Goal: Check status: Check status

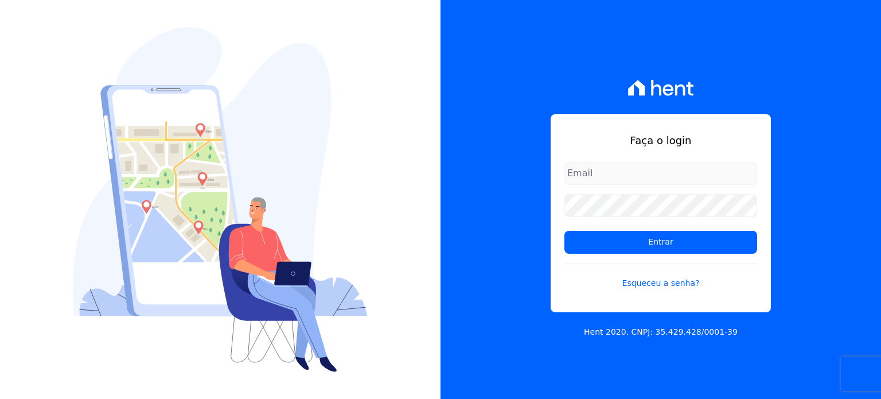
type input "[PERSON_NAME][EMAIL_ADDRESS][DOMAIN_NAME]"
click at [632, 229] on form "[PERSON_NAME][EMAIL_ADDRESS][DOMAIN_NAME] Entrar Esqueceu a senha?" at bounding box center [661, 232] width 193 height 141
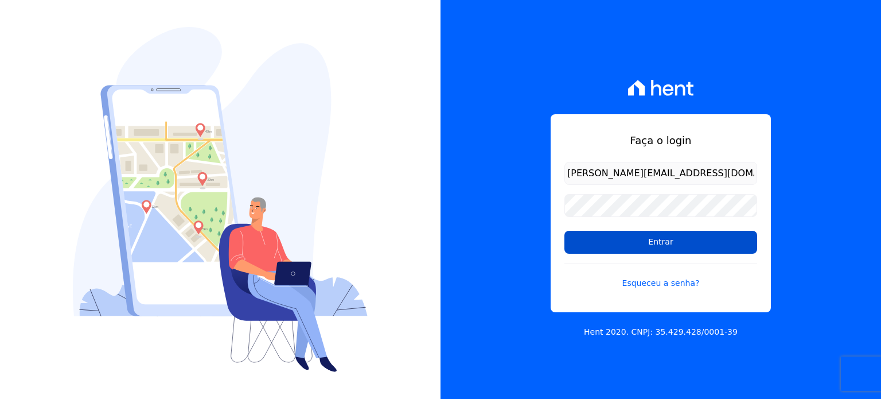
click at [632, 240] on input "Entrar" at bounding box center [661, 242] width 193 height 23
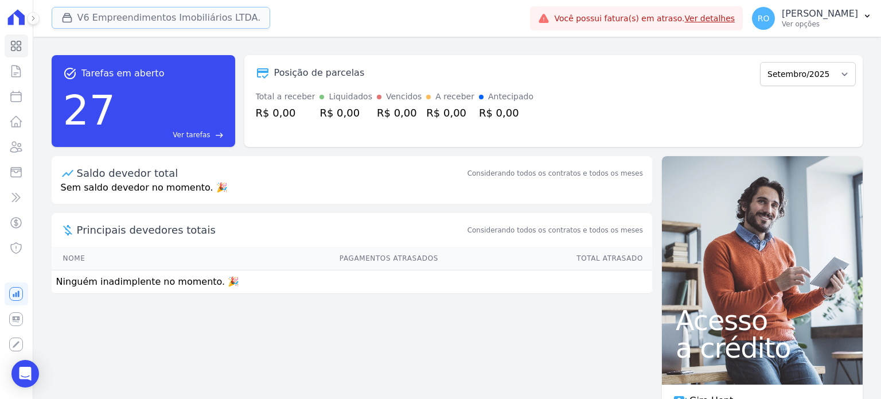
click at [127, 26] on button "V6 Empreendimentos Imobiliários LTDA." at bounding box center [161, 18] width 219 height 22
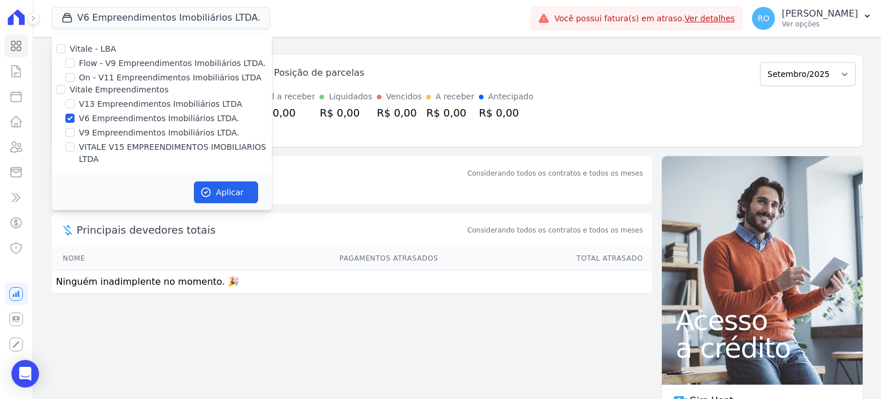
click at [119, 121] on label "V6 Empreendimentos Imobiliários LTDA." at bounding box center [159, 118] width 161 height 12
click at [75, 121] on input "V6 Empreendimentos Imobiliários LTDA." at bounding box center [69, 118] width 9 height 9
checkbox input "false"
click at [117, 105] on label "V13 Empreendimentos Imobiliários LTDA" at bounding box center [160, 104] width 163 height 12
click at [75, 105] on input "V13 Empreendimentos Imobiliários LTDA" at bounding box center [69, 103] width 9 height 9
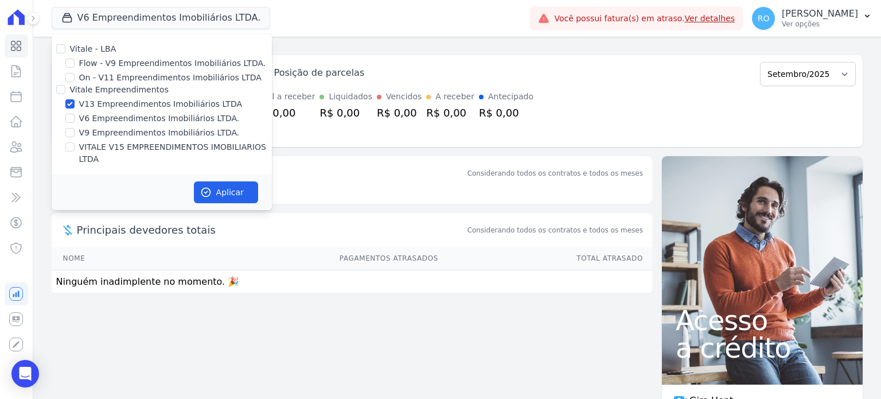
click at [117, 105] on label "V13 Empreendimentos Imobiliários LTDA" at bounding box center [160, 104] width 163 height 12
click at [75, 105] on input "V13 Empreendimentos Imobiliários LTDA" at bounding box center [69, 103] width 9 height 9
checkbox input "false"
click at [106, 142] on label "VITALE V15 EMPREENDIMENTOS IMOBILIARIOS LTDA" at bounding box center [175, 153] width 193 height 24
click at [75, 142] on input "VITALE V15 EMPREENDIMENTOS IMOBILIARIOS LTDA" at bounding box center [69, 146] width 9 height 9
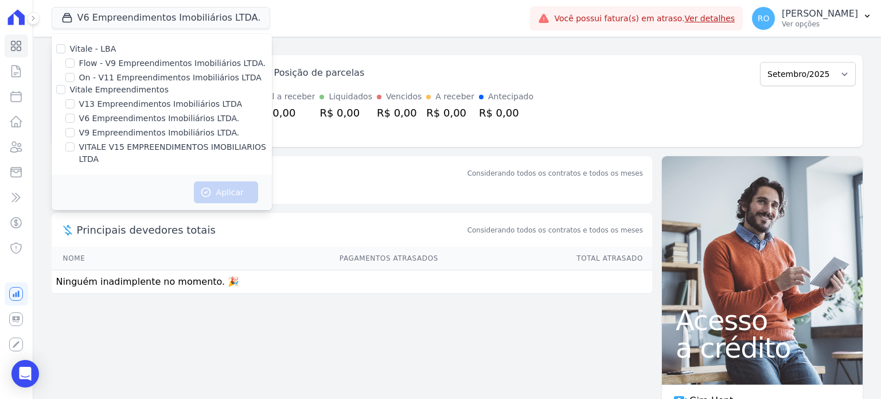
checkbox input "true"
drag, startPoint x: 190, startPoint y: 166, endPoint x: 204, endPoint y: 168, distance: 14.4
click at [191, 174] on div "Aplicar" at bounding box center [162, 192] width 220 height 36
click at [205, 174] on div "Aplicar" at bounding box center [162, 192] width 220 height 36
click at [224, 183] on button "Aplicar" at bounding box center [226, 192] width 64 height 22
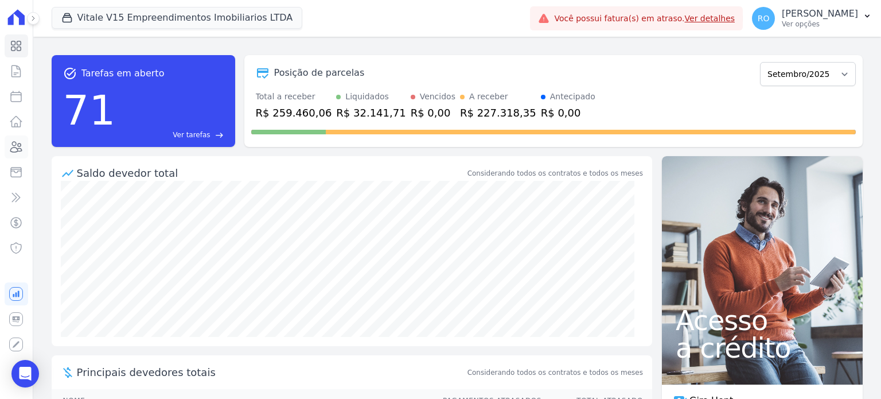
drag, startPoint x: 16, startPoint y: 148, endPoint x: 79, endPoint y: 139, distance: 63.1
click at [17, 148] on icon at bounding box center [16, 147] width 11 height 10
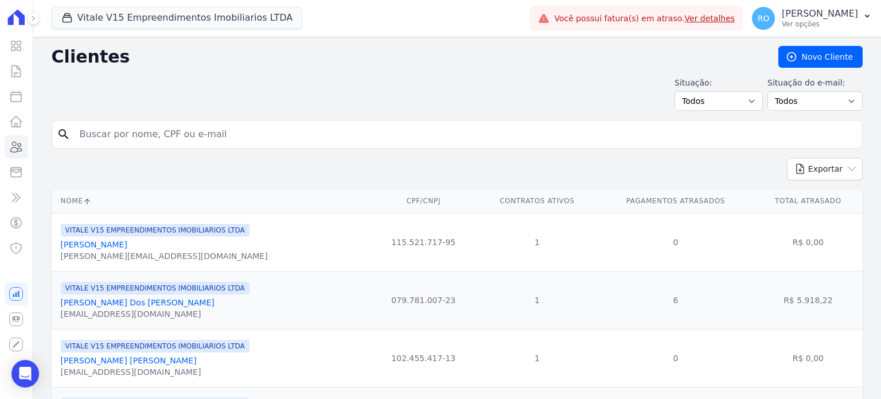
click at [328, 126] on input "search" at bounding box center [465, 134] width 785 height 23
paste input "IDENIR [PERSON_NAME] [PERSON_NAME]"
type input "IDENIR [PERSON_NAME] [PERSON_NAME]"
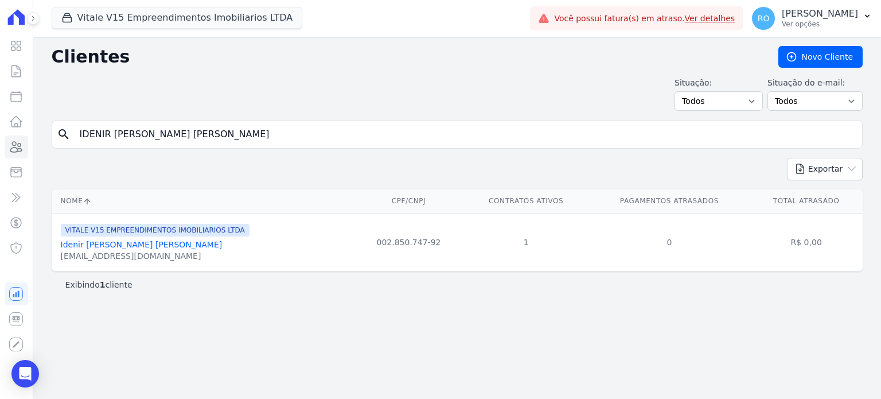
click at [120, 247] on link "Idenir [PERSON_NAME] [PERSON_NAME]" at bounding box center [142, 244] width 162 height 9
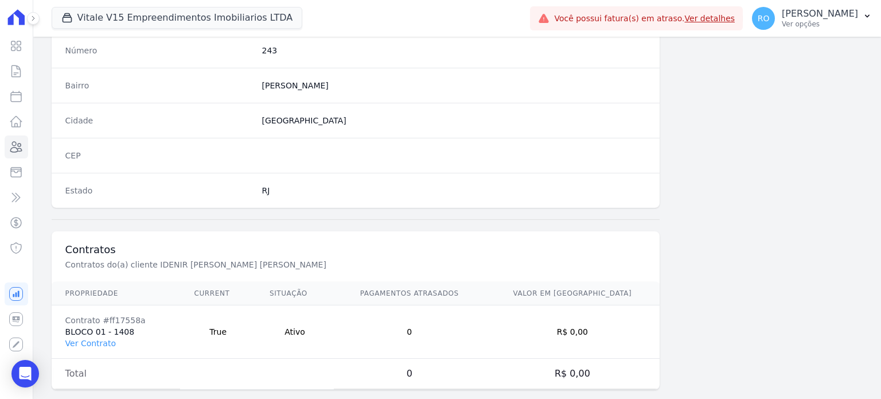
scroll to position [671, 0]
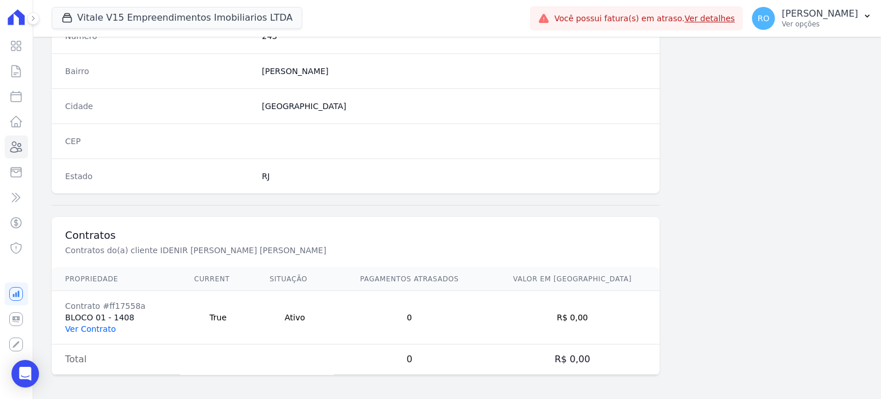
click at [87, 324] on link "Ver Contrato" at bounding box center [90, 328] width 50 height 9
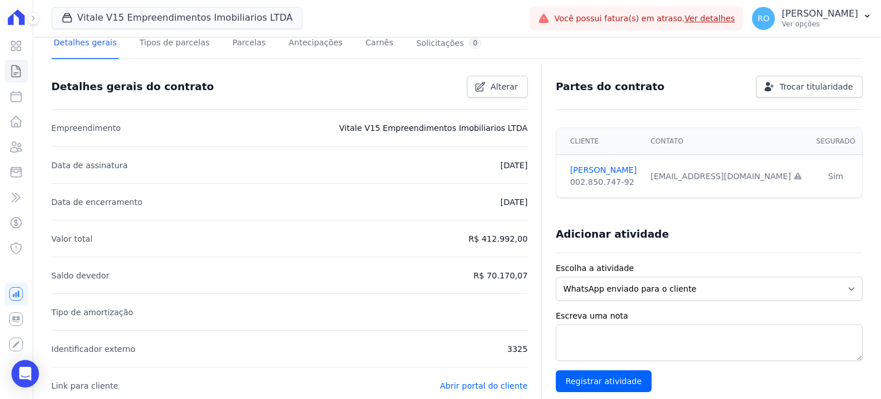
scroll to position [80, 0]
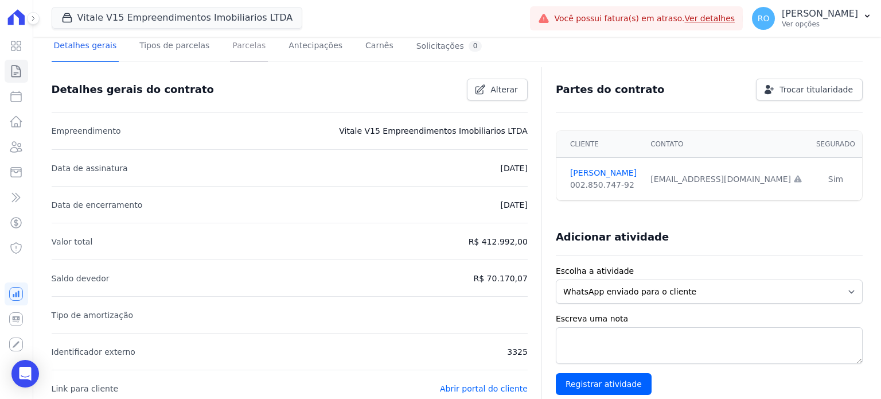
click at [241, 51] on link "Parcelas" at bounding box center [249, 47] width 38 height 30
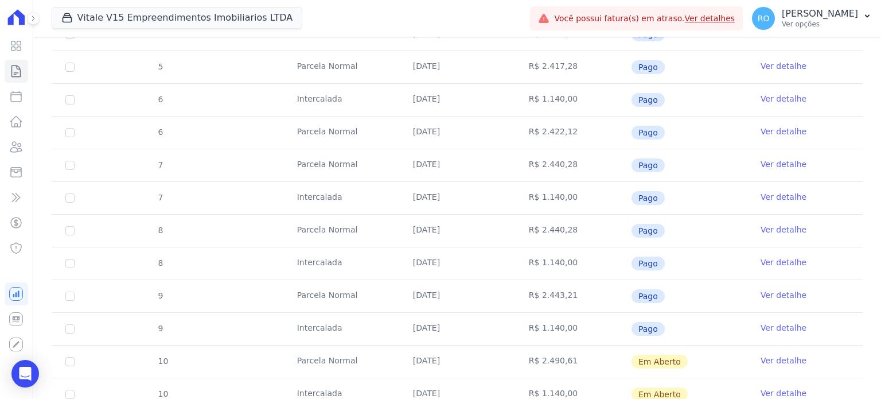
scroll to position [516, 0]
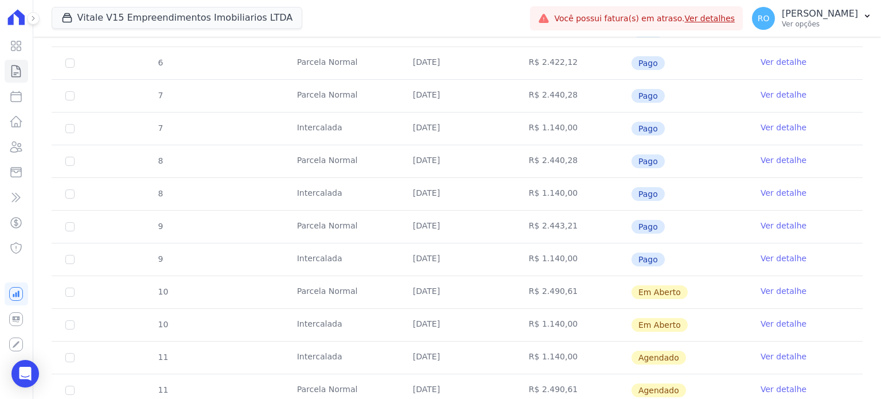
click at [781, 286] on link "Ver detalhe" at bounding box center [784, 290] width 46 height 11
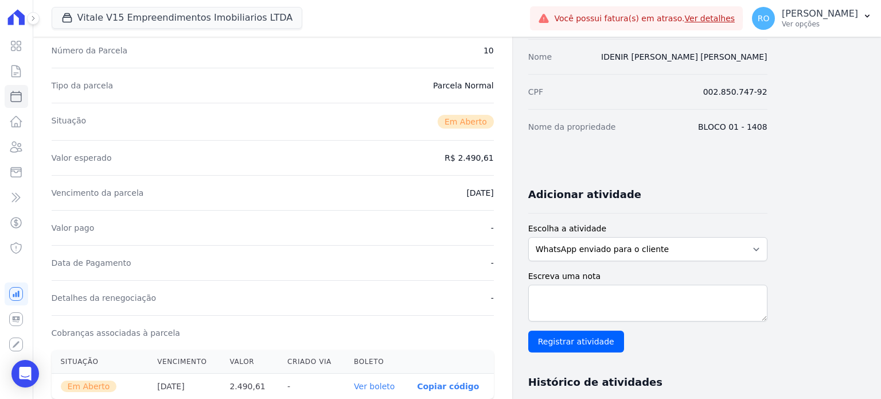
scroll to position [115, 0]
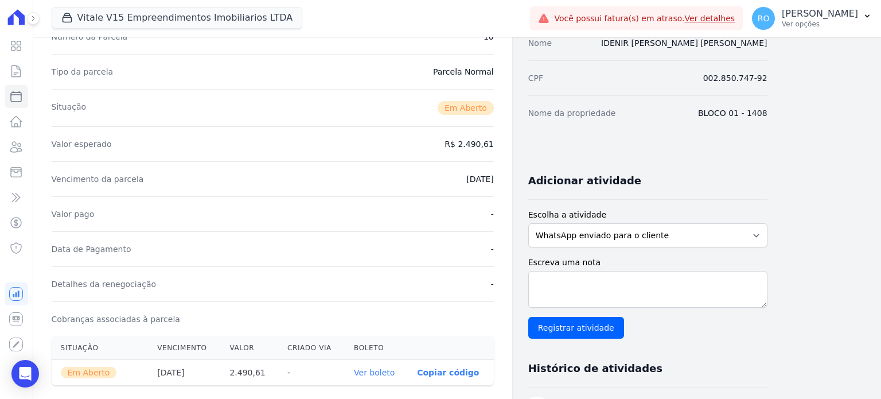
click at [380, 372] on link "Ver boleto" at bounding box center [374, 372] width 41 height 9
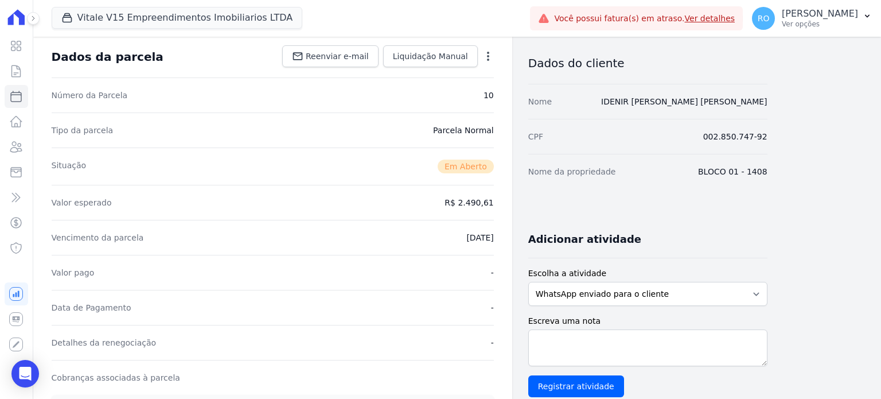
scroll to position [0, 0]
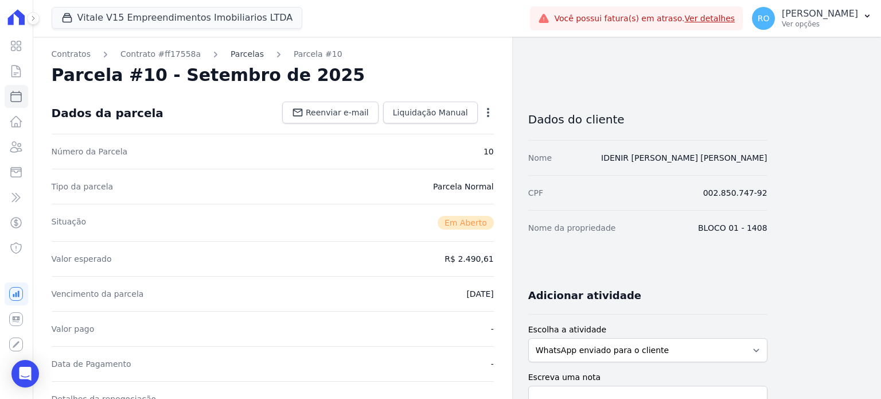
click at [231, 56] on link "Parcelas" at bounding box center [247, 54] width 33 height 12
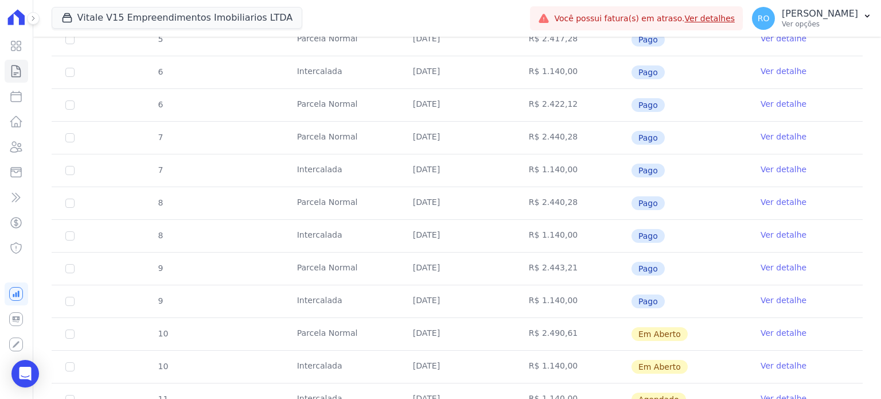
scroll to position [516, 0]
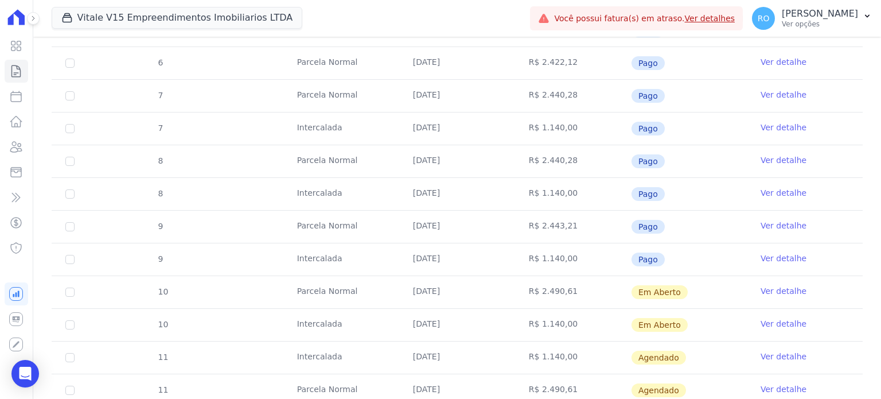
click at [778, 321] on link "Ver detalhe" at bounding box center [784, 323] width 46 height 11
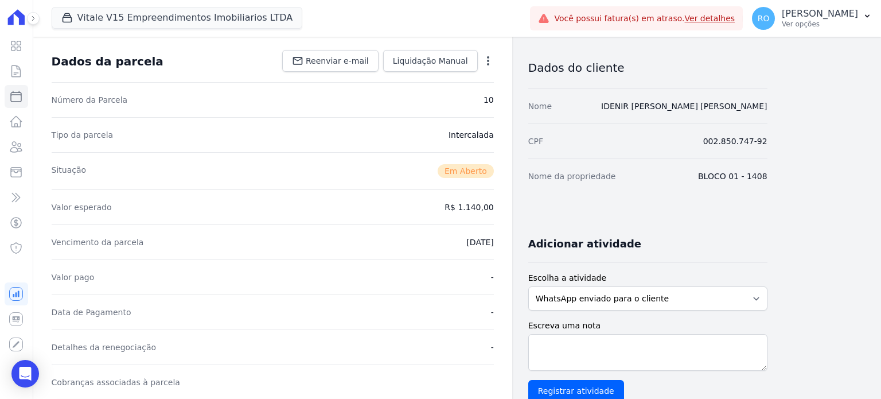
scroll to position [115, 0]
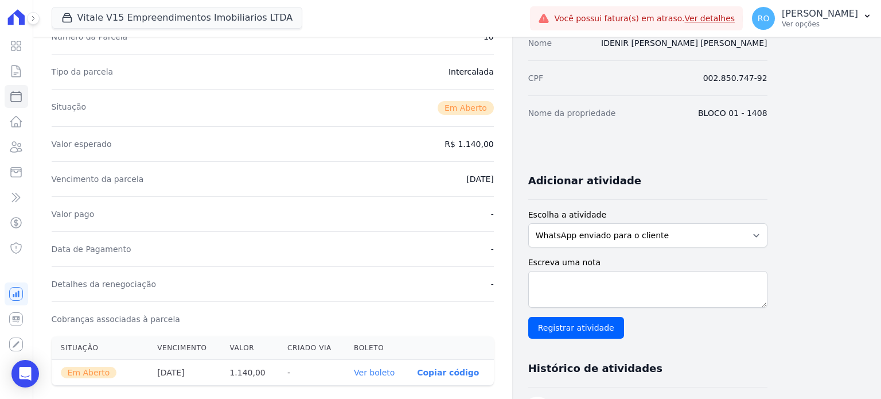
click at [386, 371] on link "Ver boleto" at bounding box center [374, 372] width 41 height 9
